Goal: Information Seeking & Learning: Learn about a topic

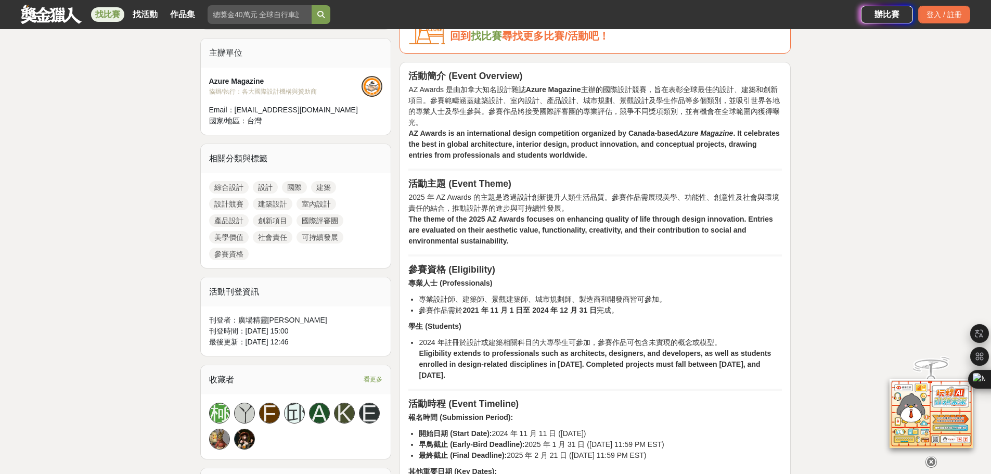
scroll to position [416, 0]
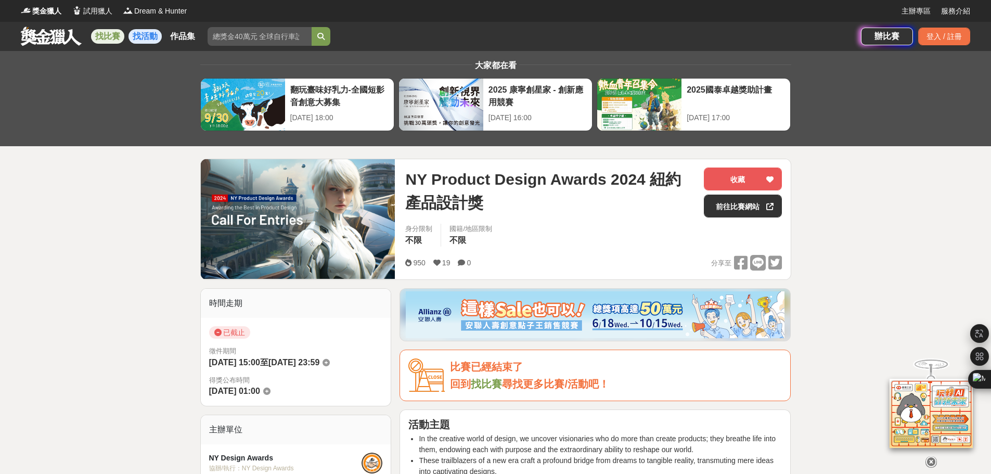
click at [131, 39] on link "找活動" at bounding box center [144, 36] width 33 height 15
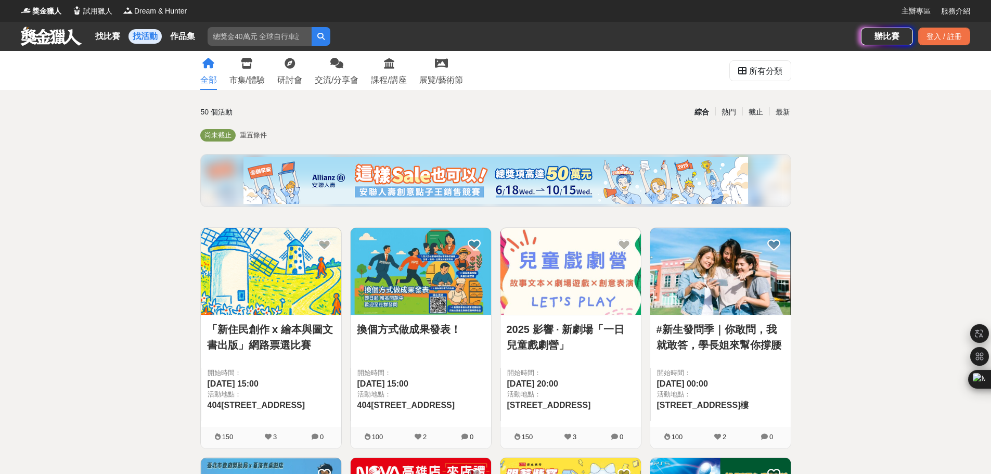
click at [574, 108] on div "綜合 熱門 截止 最新" at bounding box center [596, 112] width 399 height 18
click at [777, 69] on div "所有分類" at bounding box center [765, 71] width 33 height 21
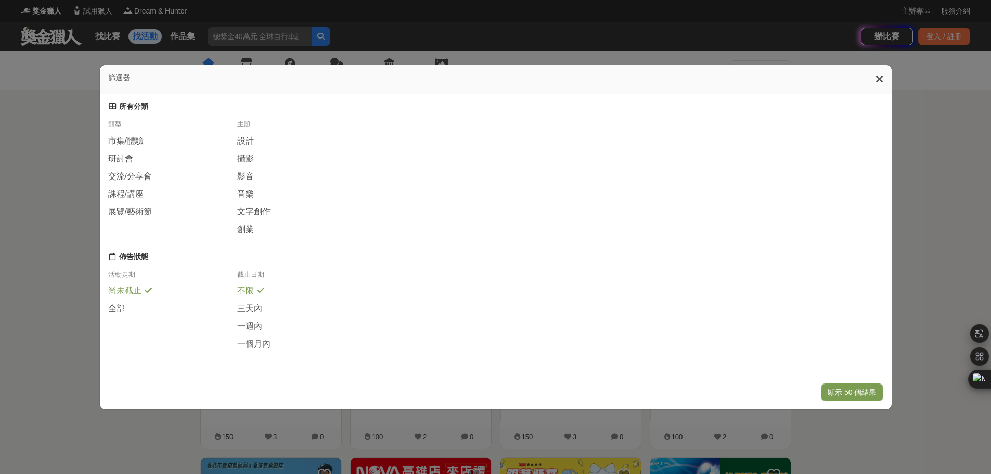
click at [252, 129] on div "主題" at bounding box center [301, 128] width 129 height 16
click at [253, 135] on div "設計" at bounding box center [301, 140] width 129 height 11
click at [148, 311] on div "全部" at bounding box center [172, 307] width 129 height 11
click at [152, 294] on div "尚未截止" at bounding box center [172, 294] width 129 height 18
click at [895, 349] on div "篩選器 所有分類 類型 市集/體驗 研討會 交流/分享會 課程/講座 展覽/藝術節 主題 設計 攝影 影音 音樂 文字創作 創業 佈告狀態 活動走期 尚未截止…" at bounding box center [495, 237] width 991 height 474
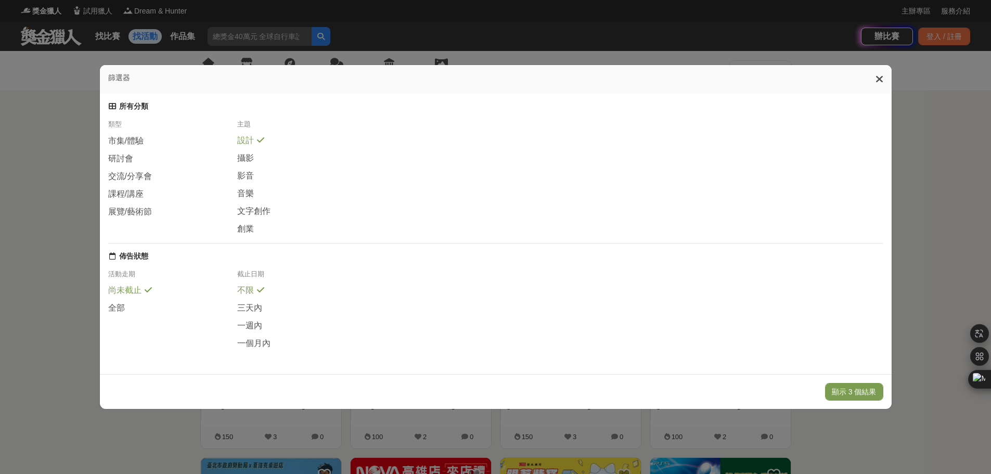
click at [913, 330] on div "篩選器 所有分類 類型 市集/體驗 研討會 交流/分享會 課程/講座 展覽/藝術節 主題 設計 攝影 影音 音樂 文字創作 創業 佈告狀態 活動走期 尚未截止…" at bounding box center [495, 237] width 991 height 474
drag, startPoint x: 879, startPoint y: 64, endPoint x: 878, endPoint y: 74, distance: 9.4
click at [879, 67] on div "篩選器" at bounding box center [496, 79] width 792 height 29
click at [878, 74] on icon at bounding box center [879, 79] width 8 height 10
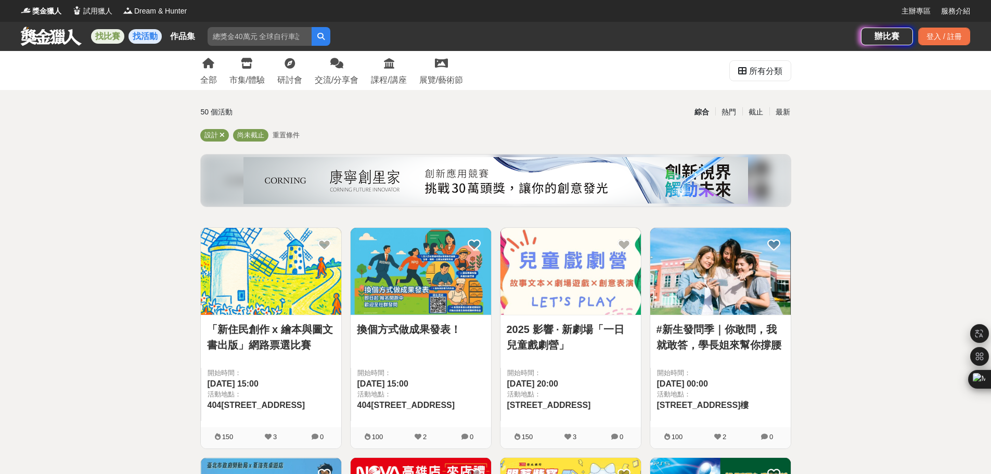
click at [97, 35] on link "找比賽" at bounding box center [107, 36] width 33 height 15
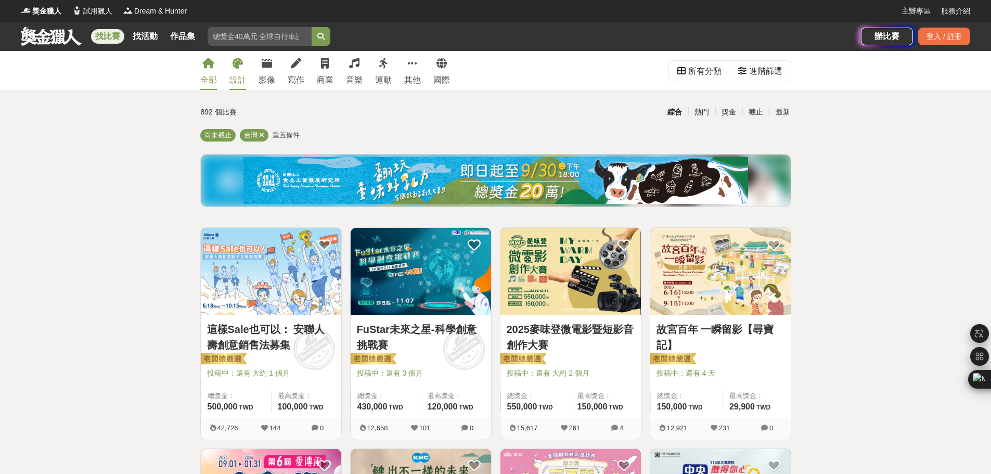
click at [231, 73] on link "設計" at bounding box center [237, 70] width 17 height 39
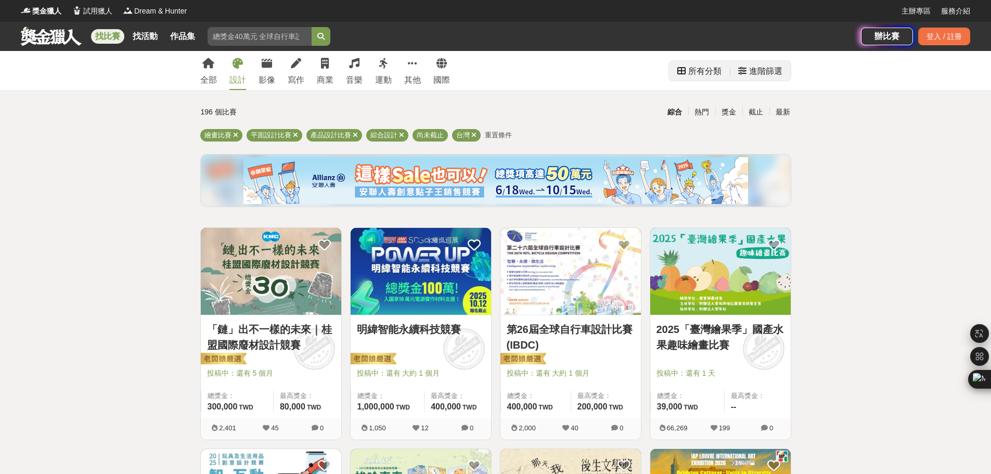
click at [694, 67] on div "所有分類" at bounding box center [704, 71] width 33 height 21
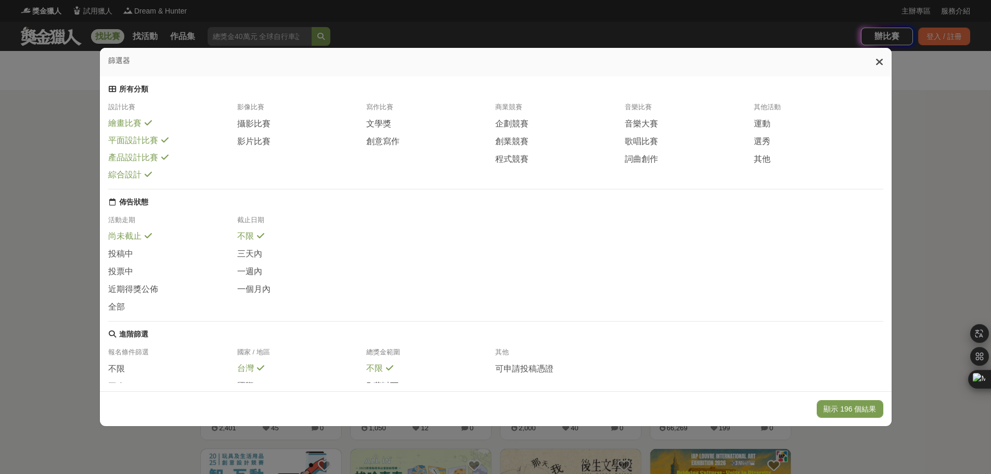
click at [131, 126] on span "繪畫比賽" at bounding box center [124, 123] width 33 height 11
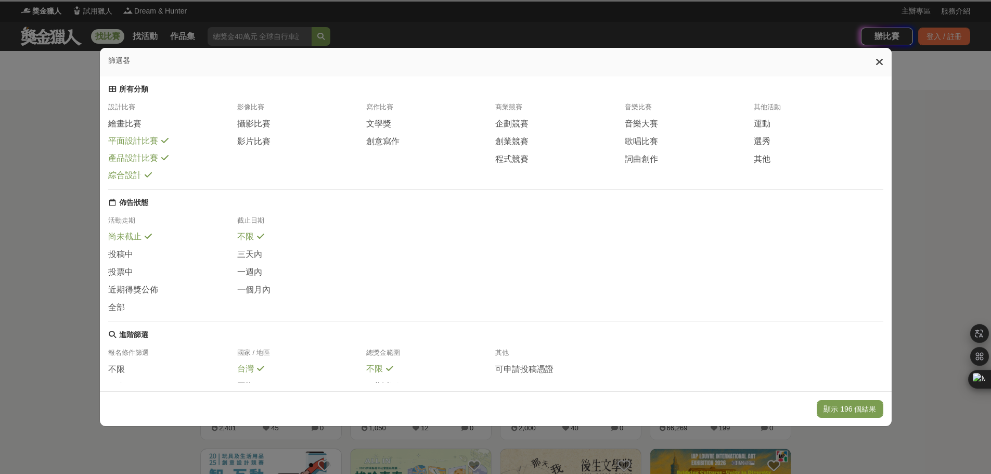
click at [136, 143] on span "平面設計比賽" at bounding box center [133, 141] width 50 height 11
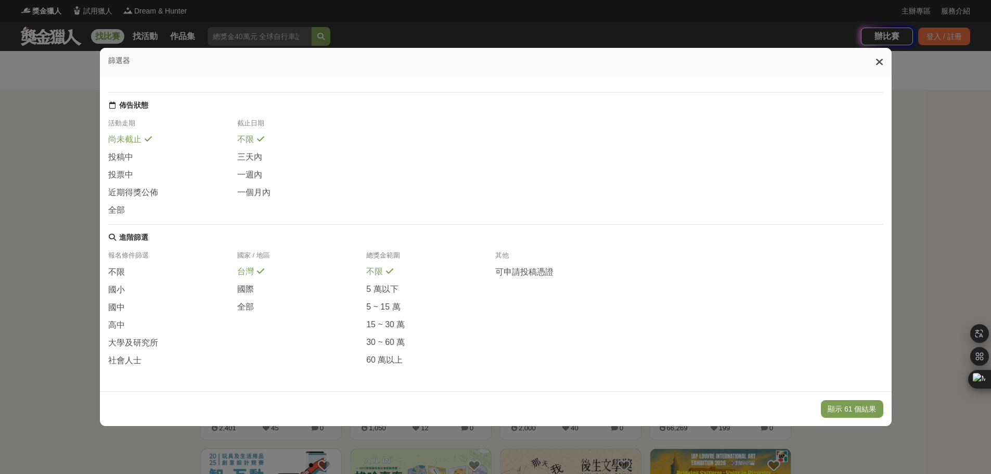
scroll to position [120, 0]
click at [273, 286] on div "國際" at bounding box center [301, 292] width 129 height 18
click at [862, 408] on button "顯示 15 個結果" at bounding box center [852, 409] width 62 height 18
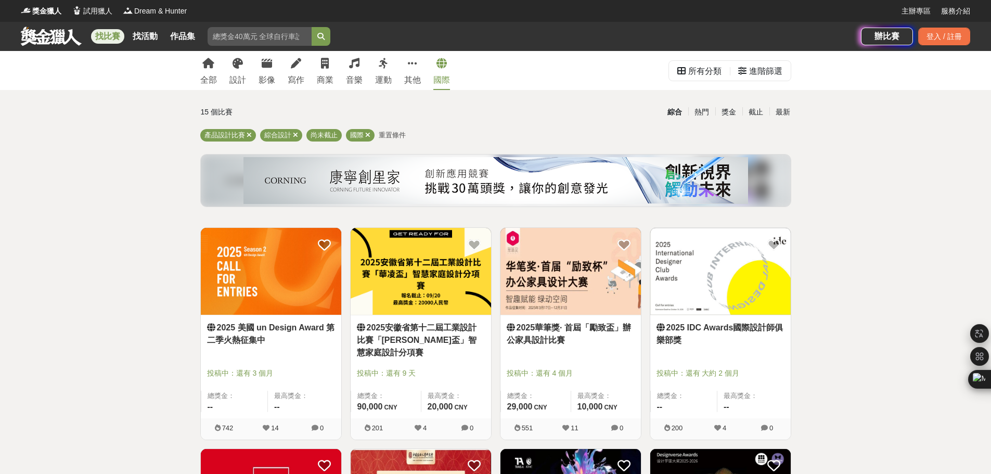
scroll to position [52, 0]
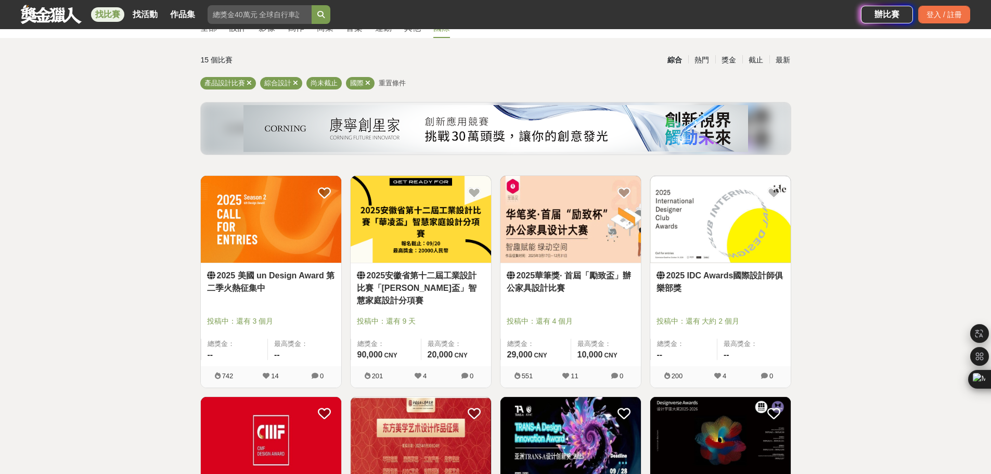
click at [257, 226] on img at bounding box center [271, 219] width 140 height 87
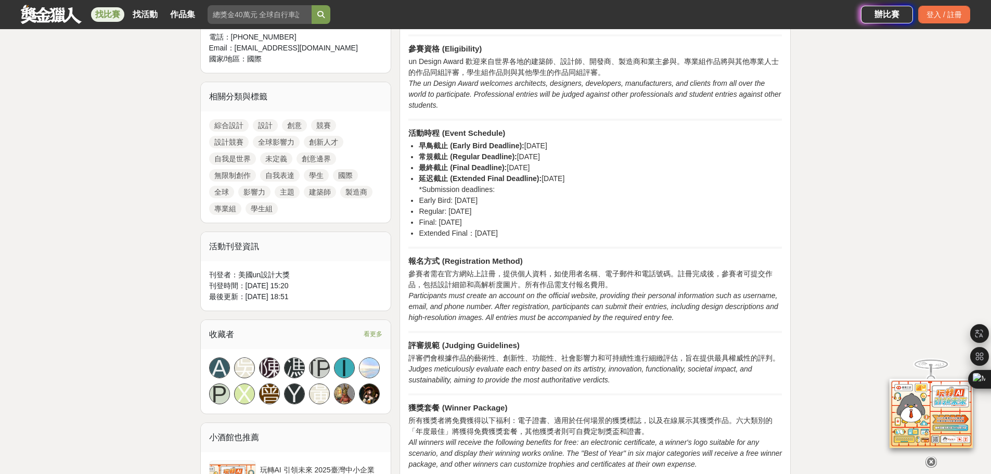
scroll to position [416, 0]
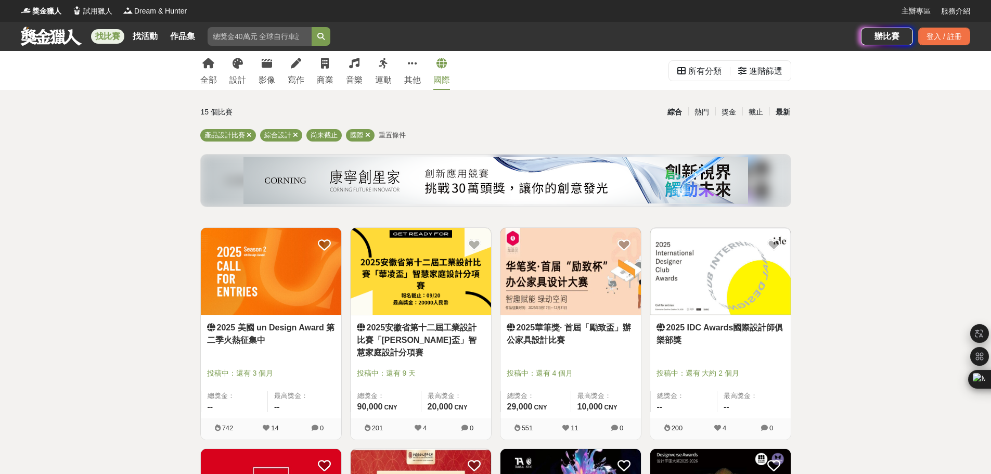
click at [781, 116] on div "最新" at bounding box center [782, 112] width 27 height 18
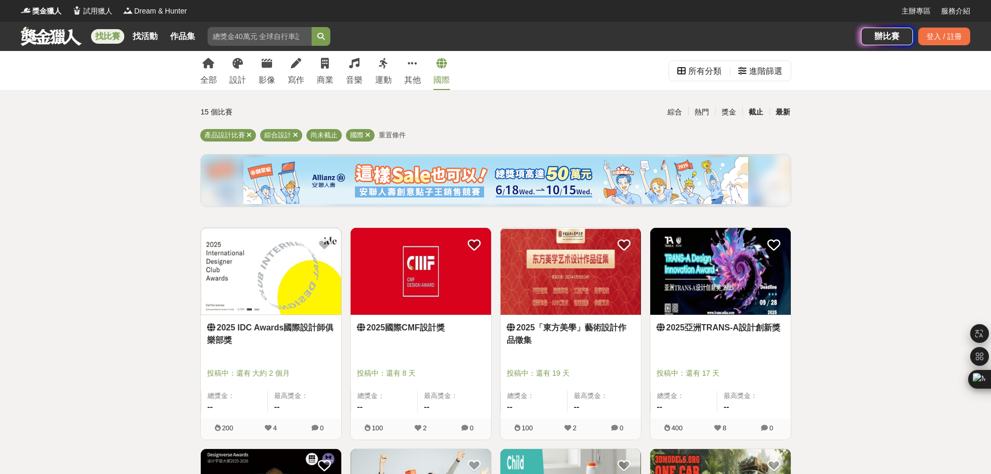
click at [756, 111] on div "截止" at bounding box center [755, 112] width 27 height 18
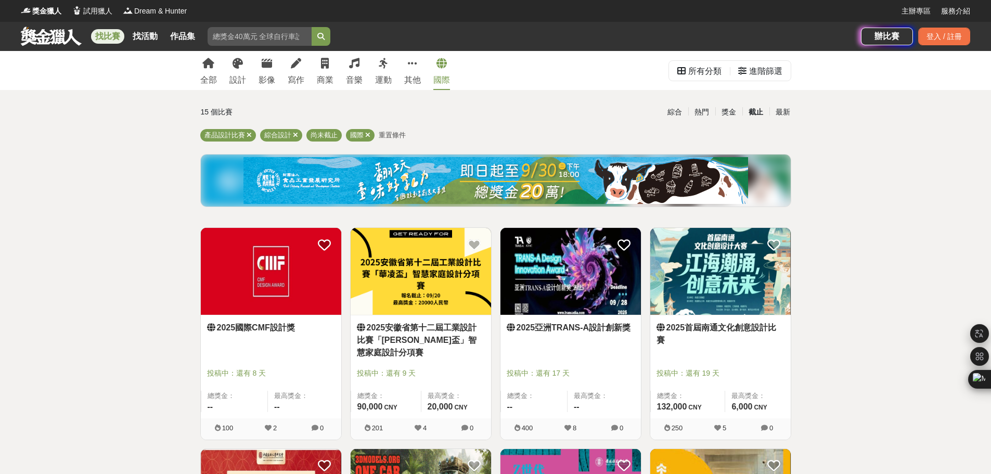
click at [752, 110] on div "截止" at bounding box center [755, 112] width 27 height 18
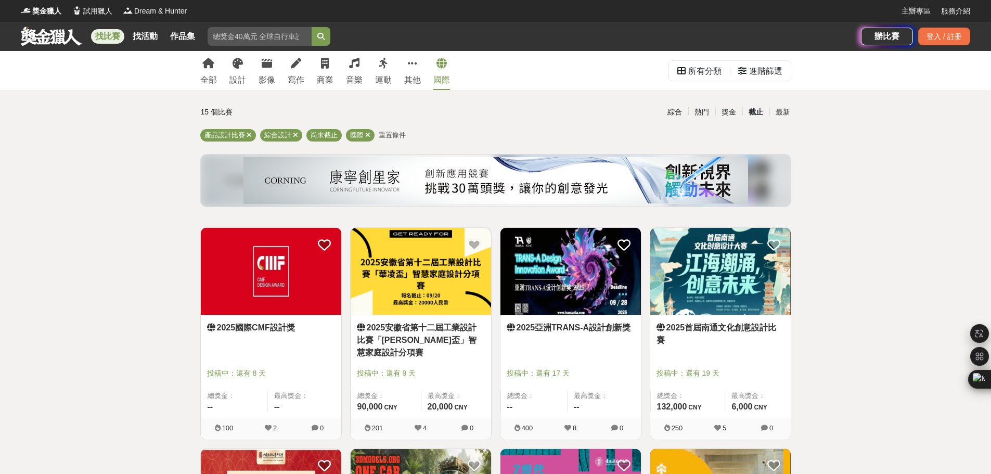
click at [752, 110] on div "截止" at bounding box center [755, 112] width 27 height 18
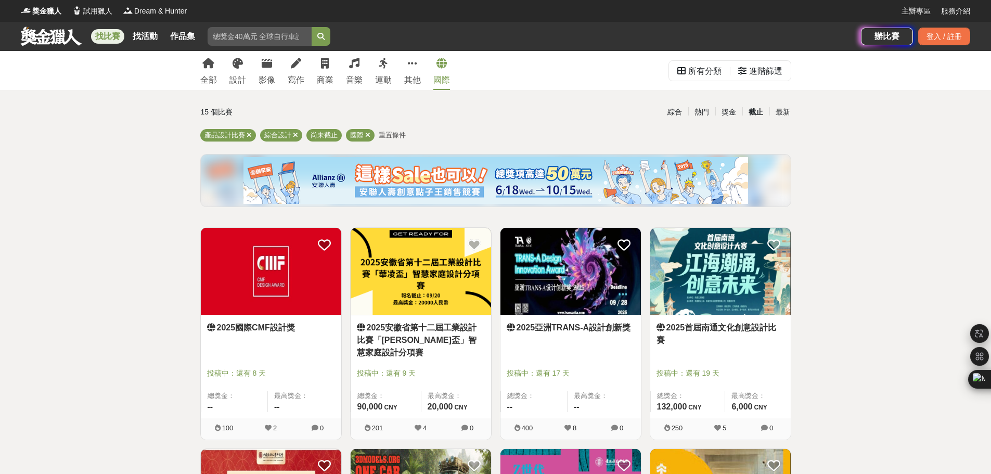
click at [752, 110] on div "截止" at bounding box center [755, 112] width 27 height 18
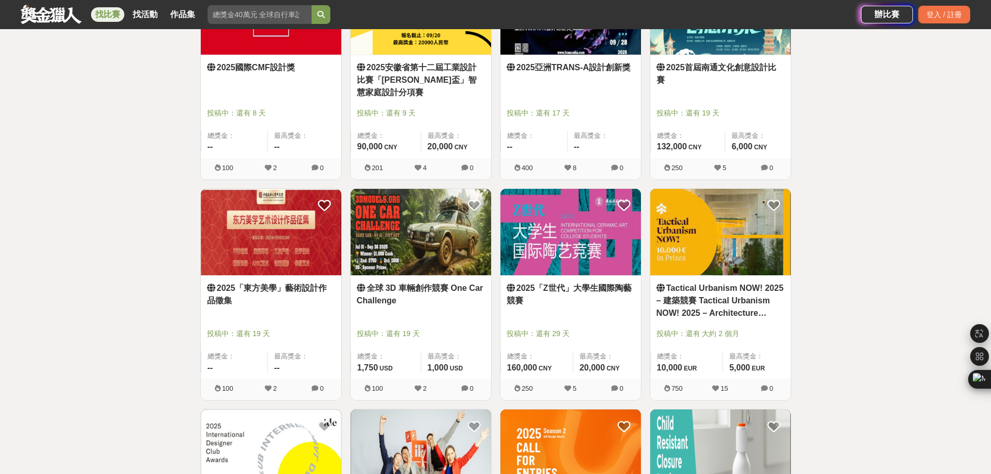
scroll to position [520, 0]
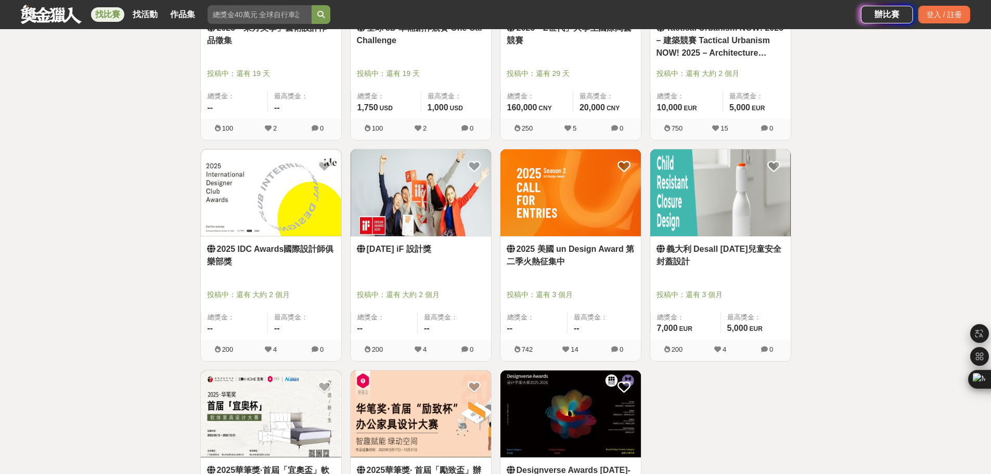
click at [603, 187] on img at bounding box center [570, 192] width 140 height 87
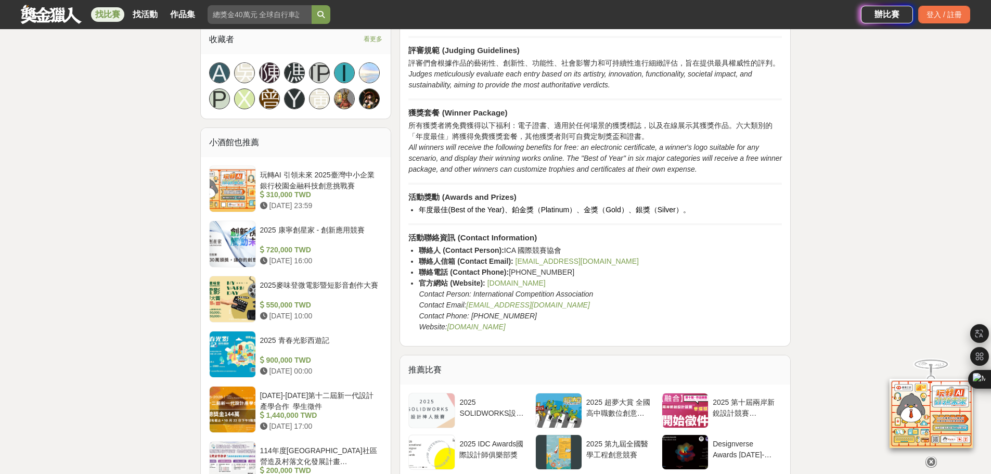
scroll to position [624, 0]
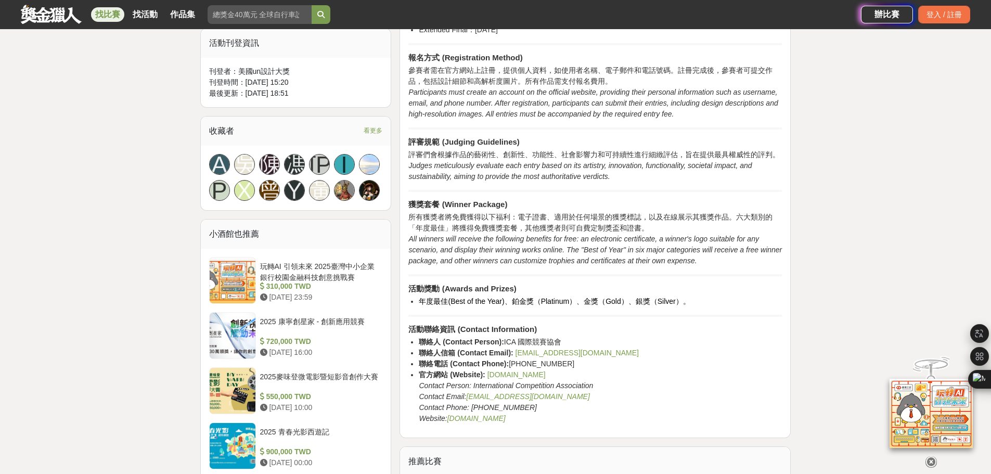
click at [537, 370] on link "www.undesignawards.com" at bounding box center [516, 374] width 58 height 8
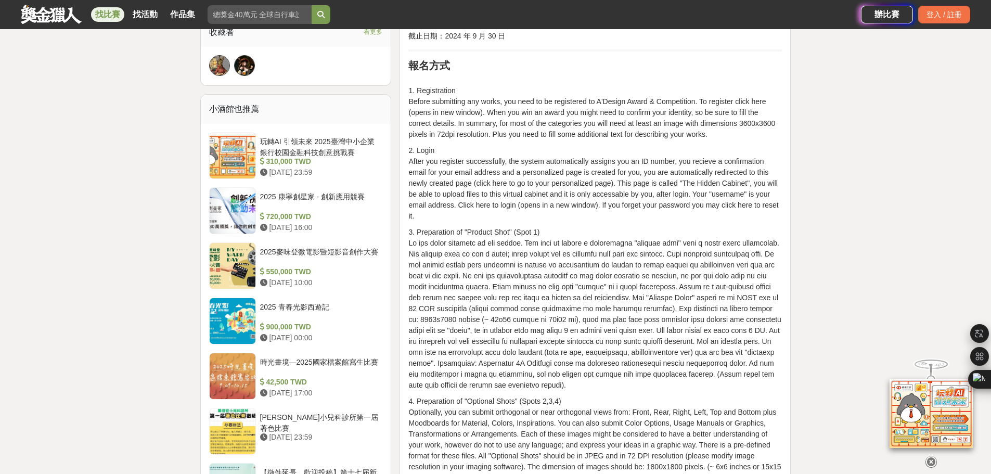
scroll to position [780, 0]
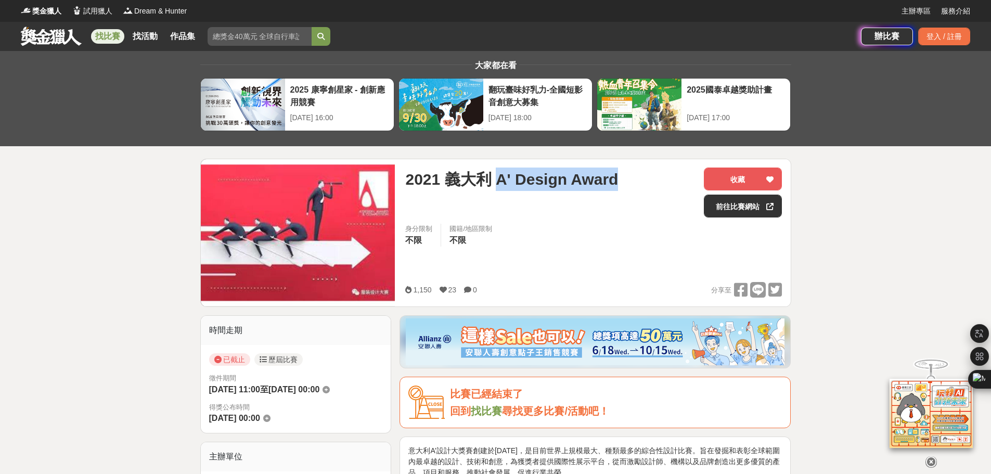
drag, startPoint x: 497, startPoint y: 179, endPoint x: 615, endPoint y: 182, distance: 118.6
click at [615, 182] on div "2021 義大利 A' Design Award" at bounding box center [550, 178] width 290 height 23
copy span "A' Design Award"
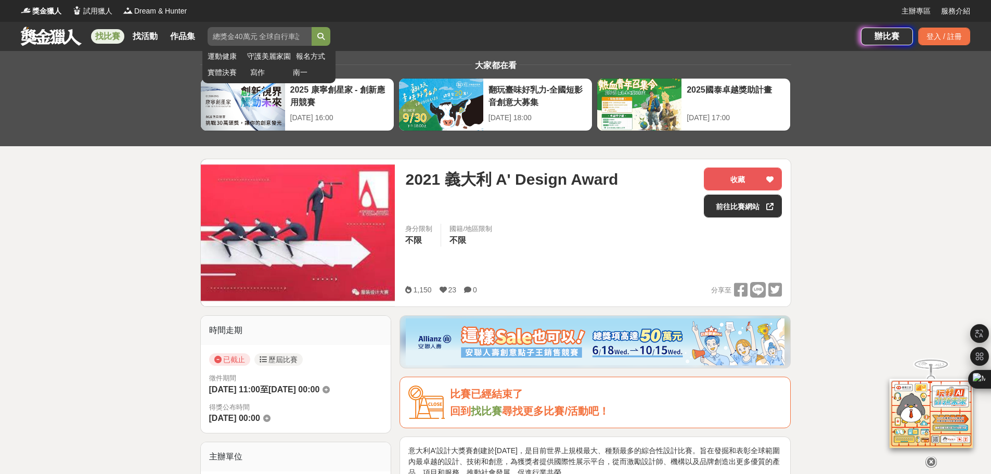
click at [248, 35] on input "search" at bounding box center [260, 36] width 104 height 19
paste input "A' Design Award"
type input "A' Design Award"
click at [312, 27] on button "submit" at bounding box center [321, 36] width 19 height 19
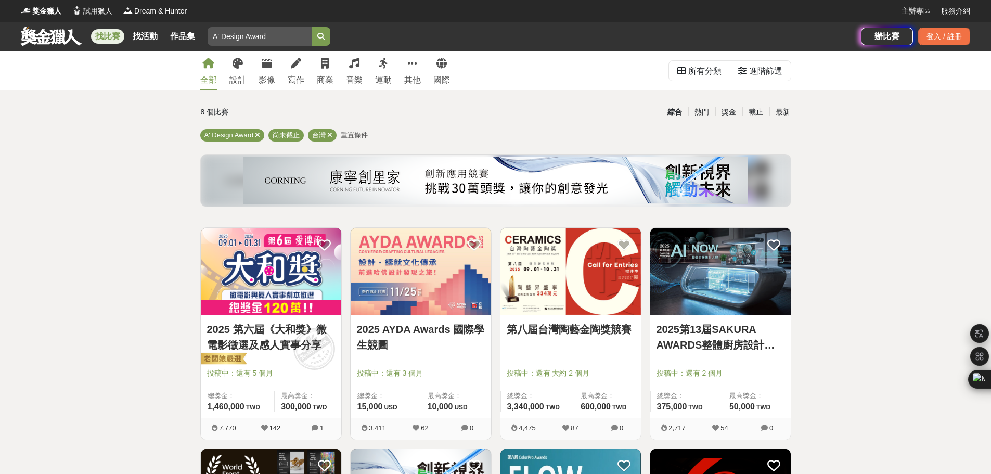
click at [427, 266] on img at bounding box center [421, 271] width 140 height 87
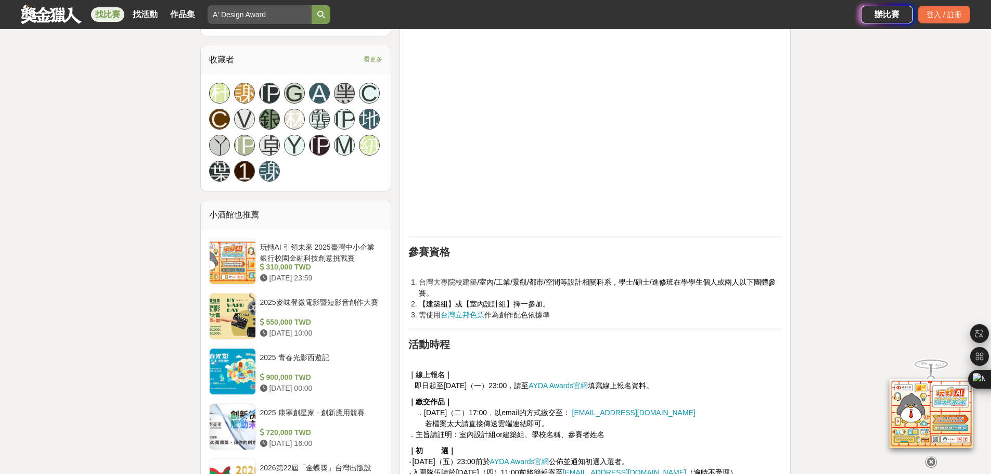
scroll to position [676, 0]
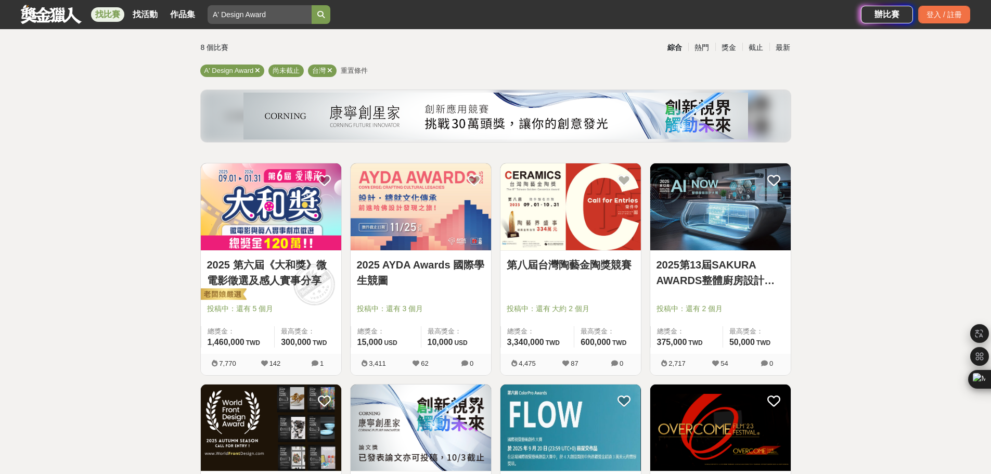
scroll to position [156, 0]
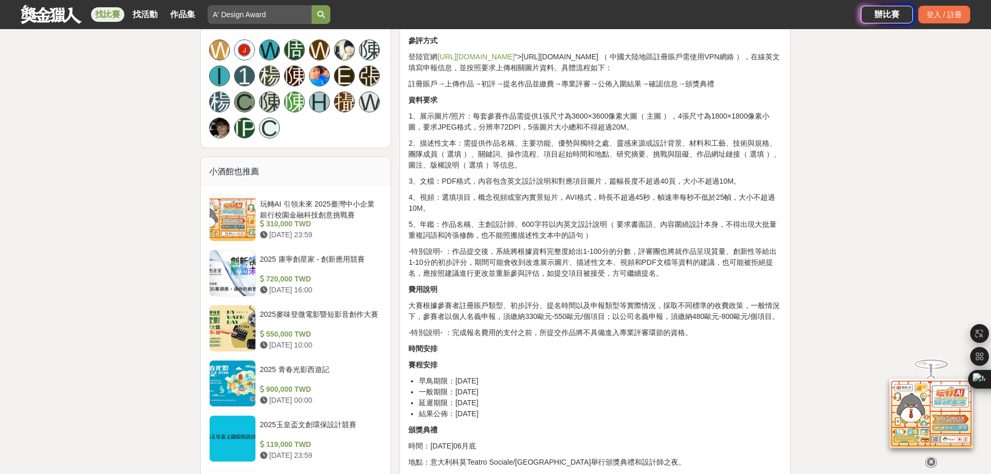
scroll to position [728, 0]
drag, startPoint x: 554, startPoint y: 316, endPoint x: 577, endPoint y: 315, distance: 23.4
click at [577, 315] on p "大賽根據參賽者註冊賬戶類型、初步評分、提名時間以及申報類型等實際情況，採取不同標準的收費政策，一般情況下，參賽者以個人名義申報，須繳納330歐元-550歐元/…" at bounding box center [594, 311] width 373 height 22
copy p "550歐元"
click at [842, 99] on div "大家都在看 2025 康寧創星家 - 創新應用競賽 [DATE] 16:00 翻玩臺味好乳力-全國短影音創意大募集 [DATE] 18:00 2025國泰卓越…" at bounding box center [495, 113] width 991 height 1580
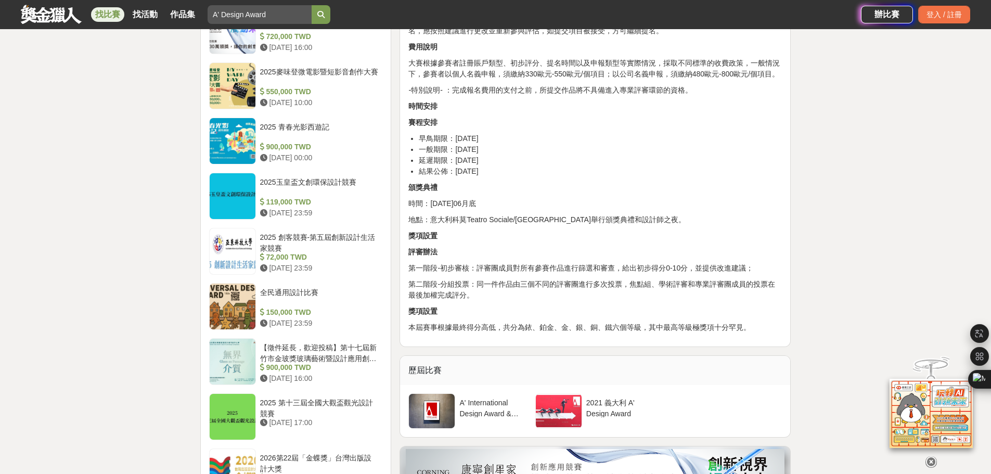
scroll to position [988, 0]
